Goal: Task Accomplishment & Management: Manage account settings

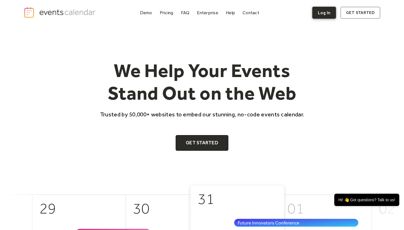
click at [329, 10] on link "Log In" at bounding box center [324, 13] width 24 height 12
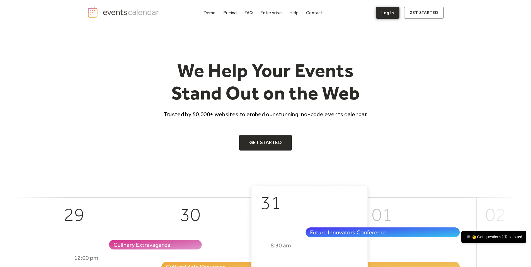
click at [390, 14] on link "Log In" at bounding box center [388, 13] width 24 height 12
click at [384, 11] on link "Log In" at bounding box center [388, 13] width 24 height 12
